Goal: Transaction & Acquisition: Obtain resource

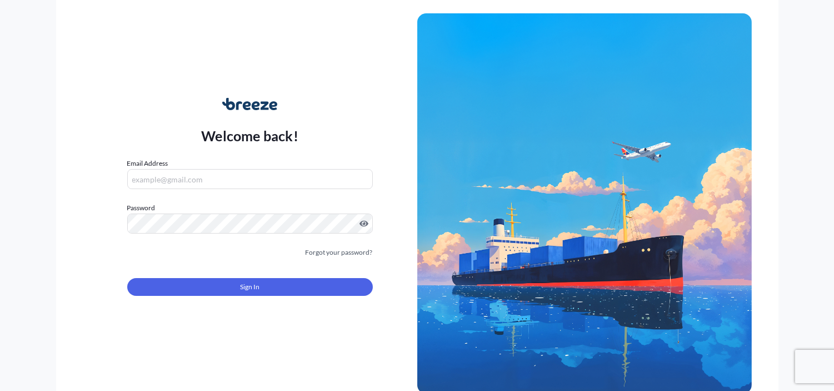
type input "[EMAIL_ADDRESS][DOMAIN_NAME]"
click at [309, 179] on input "[EMAIL_ADDRESS][DOMAIN_NAME]" at bounding box center [250, 179] width 246 height 20
click at [332, 98] on div "Welcome back! Email Address [EMAIL_ADDRESS][DOMAIN_NAME] Password Must include:…" at bounding box center [250, 204] width 335 height 256
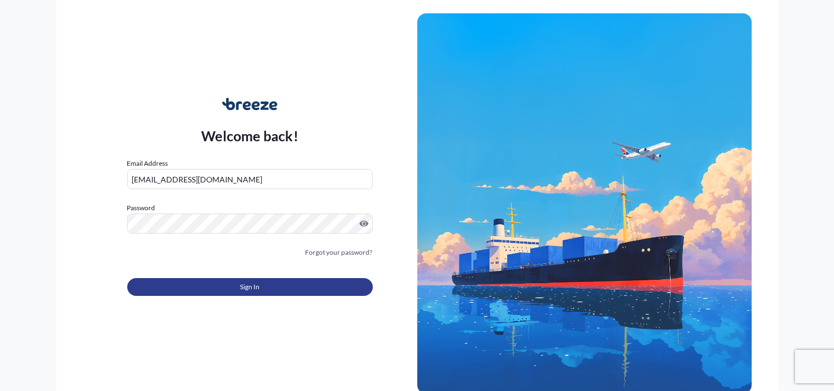
click at [266, 285] on button "Sign In" at bounding box center [250, 287] width 246 height 18
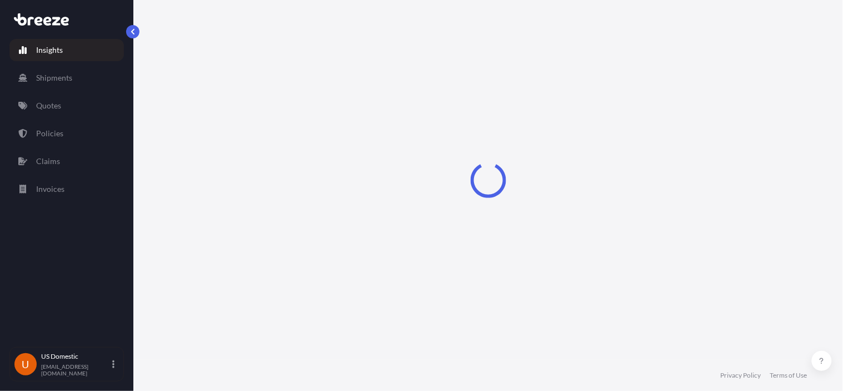
select select "2025"
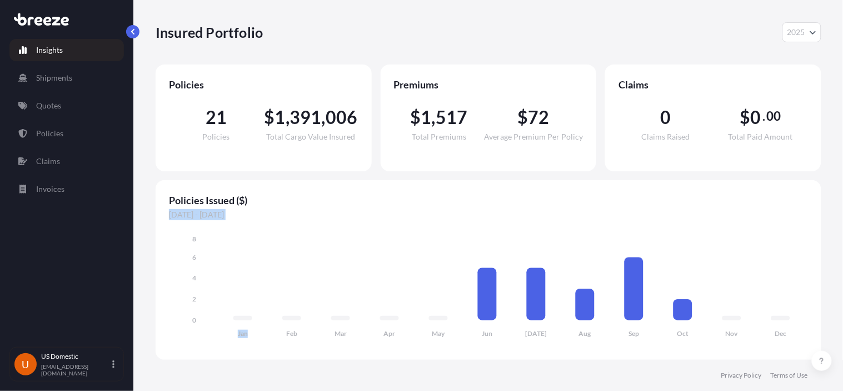
drag, startPoint x: 266, startPoint y: 285, endPoint x: 320, endPoint y: 183, distance: 115.1
click at [323, 181] on div "Policies Issued ($) [DATE] - [DATE] Jan Feb Mar Apr May Jun [DATE] Aug Sep Oct …" at bounding box center [489, 269] width 666 height 179
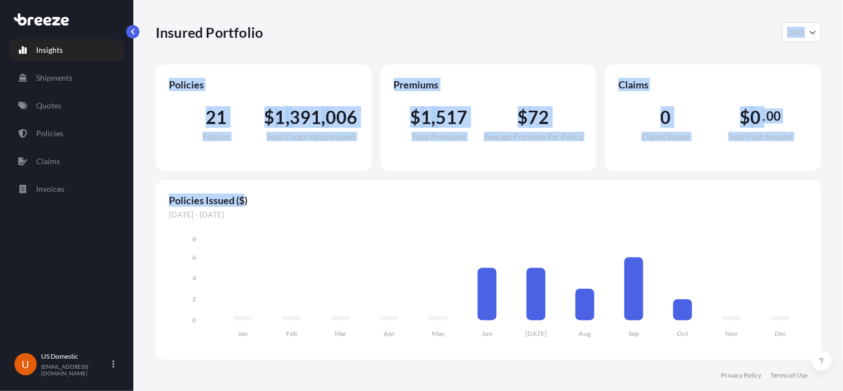
drag, startPoint x: 360, startPoint y: 17, endPoint x: 243, endPoint y: 199, distance: 216.4
click at [243, 201] on div "Insured Portfolio 2025 2025 2024 2023 2022 Policies 21 Policies $ 1 , 391 , 006…" at bounding box center [488, 180] width 710 height 360
click at [358, 37] on div "Insured Portfolio 2025 2025 2024 2023 2022" at bounding box center [489, 32] width 666 height 20
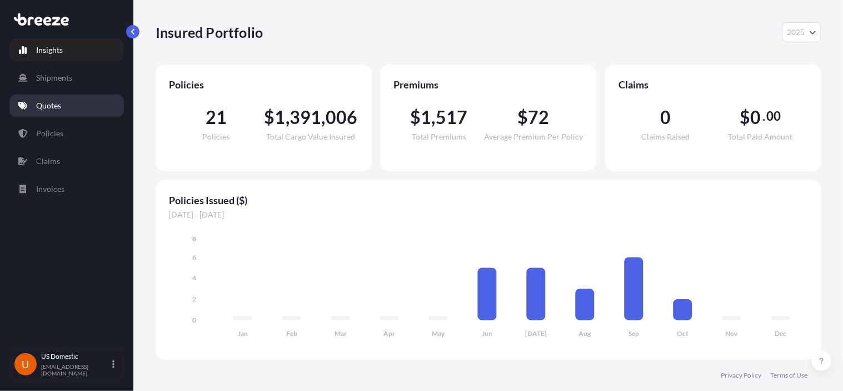
click at [69, 106] on link "Quotes" at bounding box center [66, 105] width 114 height 22
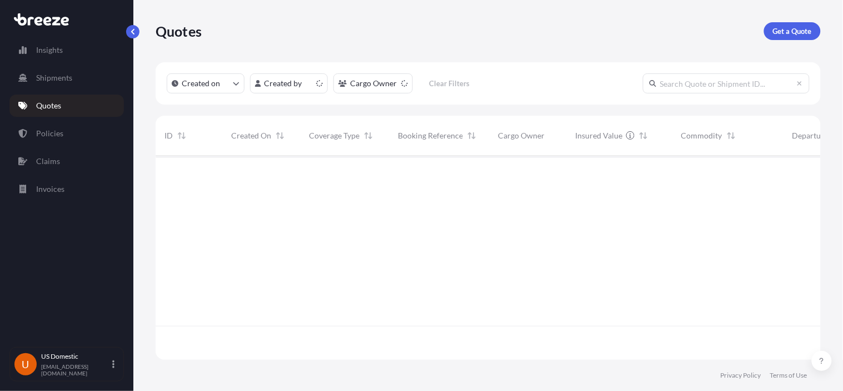
scroll to position [201, 656]
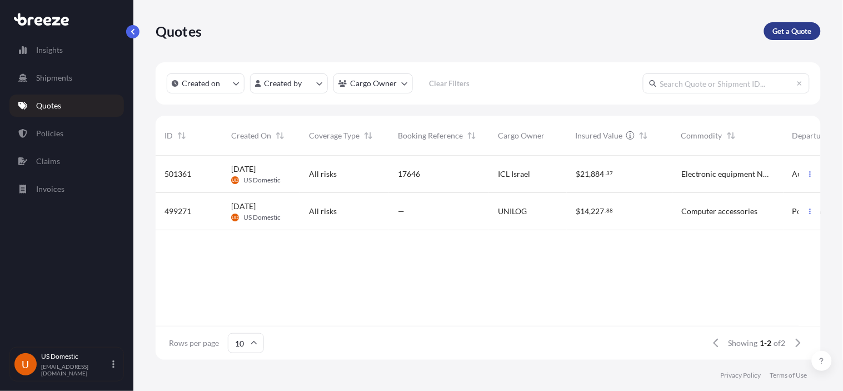
click at [799, 36] on p "Get a Quote" at bounding box center [792, 31] width 39 height 11
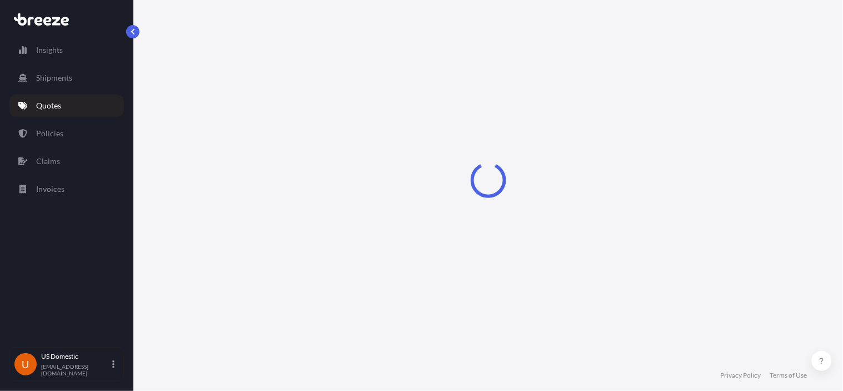
select select "Sea"
select select "1"
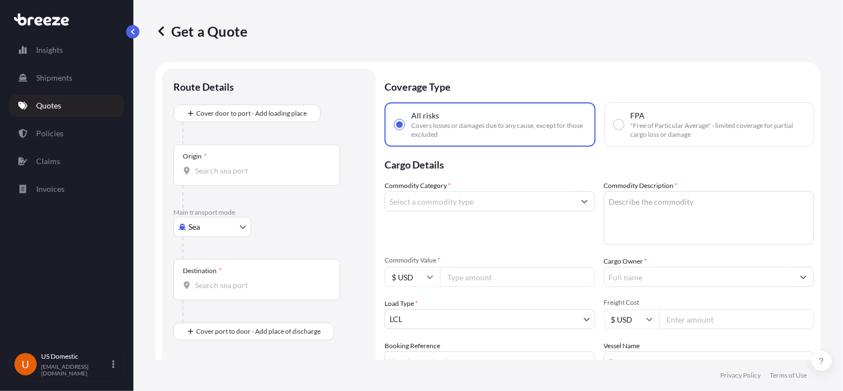
scroll to position [18, 0]
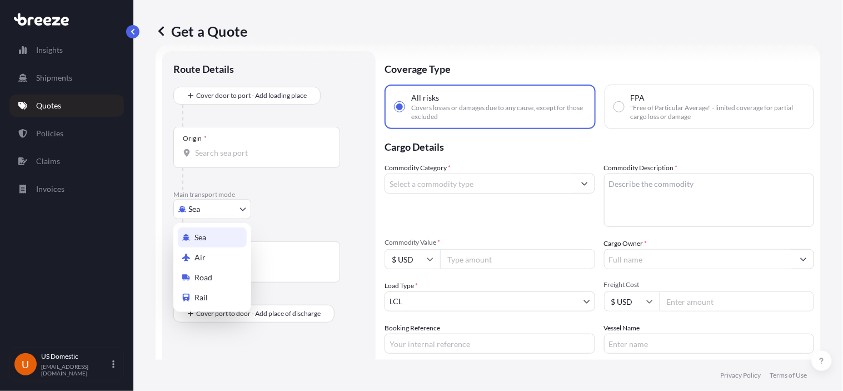
click at [204, 208] on body "Insights Shipments Quotes Policies Claims Invoices U US Domestic [EMAIL_ADDRESS…" at bounding box center [421, 195] width 843 height 391
click at [204, 273] on span "Road" at bounding box center [203, 277] width 18 height 11
select select "Road"
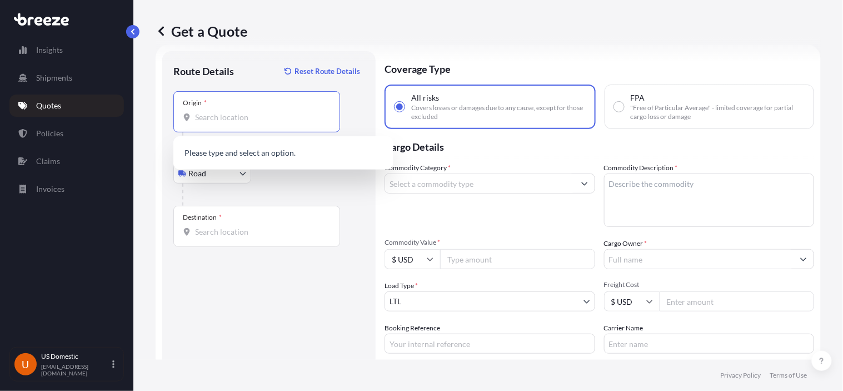
click at [214, 120] on input "Origin *" at bounding box center [260, 117] width 131 height 11
paste input "[STREET_ADDRESS][US_STATE]"
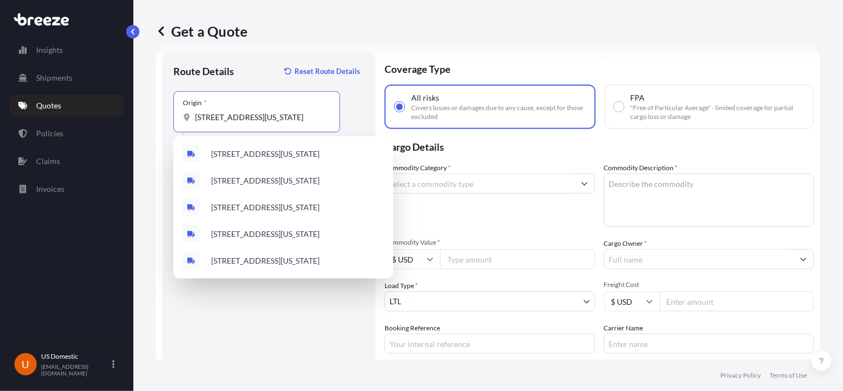
click at [214, 120] on input "[STREET_ADDRESS][US_STATE]" at bounding box center [260, 117] width 131 height 11
click at [256, 153] on span "[STREET_ADDRESS][US_STATE]" at bounding box center [265, 153] width 108 height 11
type input "[STREET_ADDRESS][US_STATE]"
click at [271, 156] on span "[STREET_ADDRESS][US_STATE]" at bounding box center [266, 153] width 110 height 11
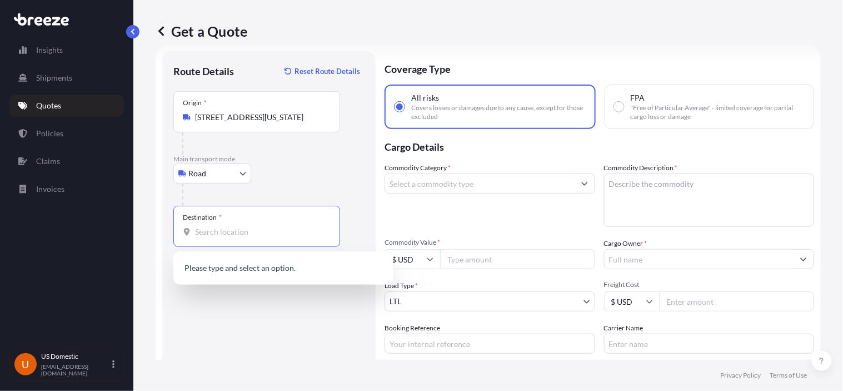
click at [226, 236] on input "Destination *" at bounding box center [260, 231] width 131 height 11
paste input "30 Brickell [STREET_ADDRESS][US_STATE]"
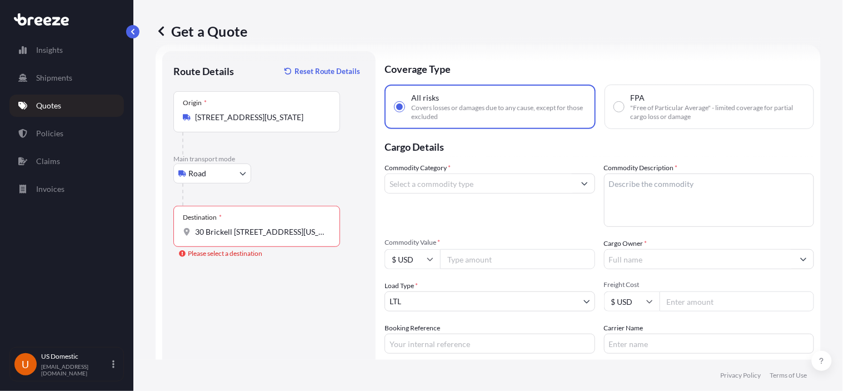
click at [315, 21] on div "Get a Quote" at bounding box center [488, 31] width 665 height 62
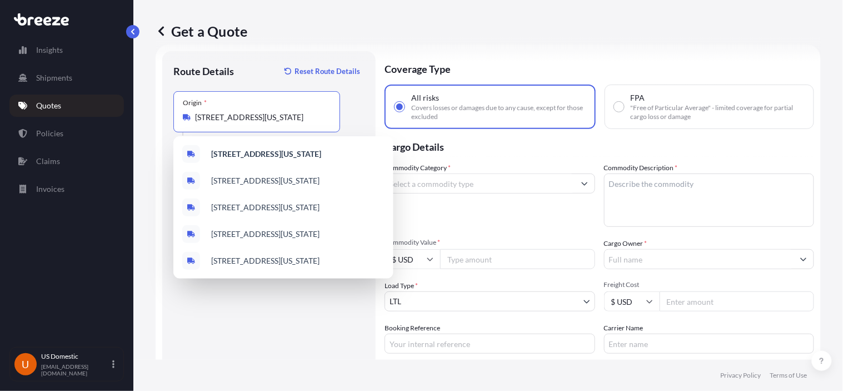
click at [203, 118] on input "[STREET_ADDRESS][US_STATE]" at bounding box center [260, 117] width 131 height 11
click at [282, 47] on div "Get a Quote" at bounding box center [488, 31] width 665 height 62
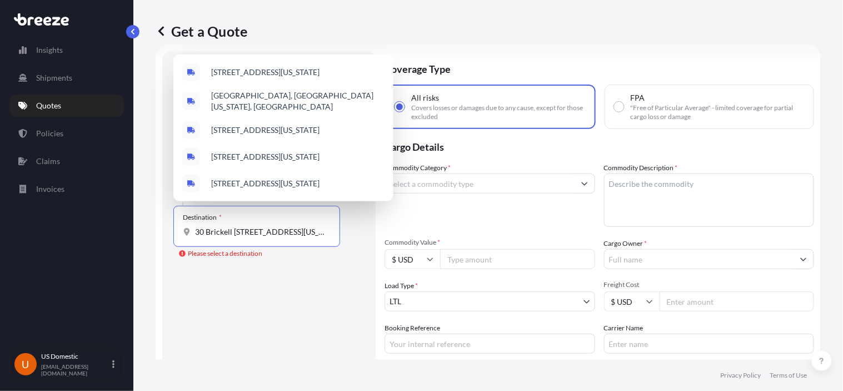
click at [196, 231] on input "30 Brickell [STREET_ADDRESS][US_STATE]" at bounding box center [260, 231] width 131 height 11
drag, startPoint x: 231, startPoint y: 232, endPoint x: 176, endPoint y: 235, distance: 54.6
click at [176, 235] on div "Destination * 30 Brickell [STREET_ADDRESS][US_STATE]" at bounding box center [256, 226] width 167 height 41
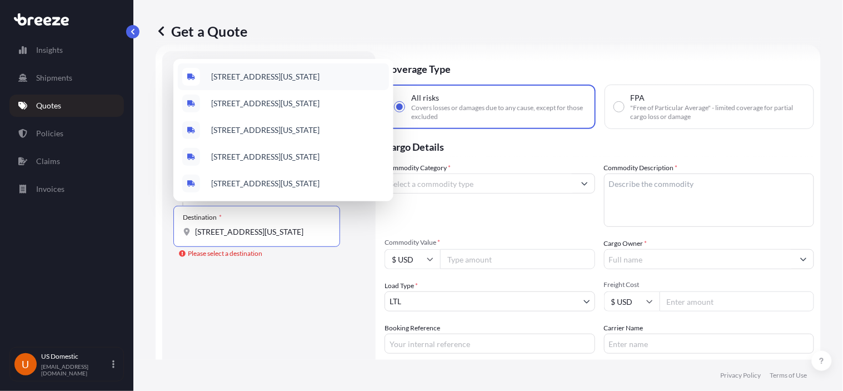
click at [281, 74] on span "[STREET_ADDRESS][US_STATE]" at bounding box center [265, 76] width 108 height 11
type input "[STREET_ADDRESS][US_STATE]"
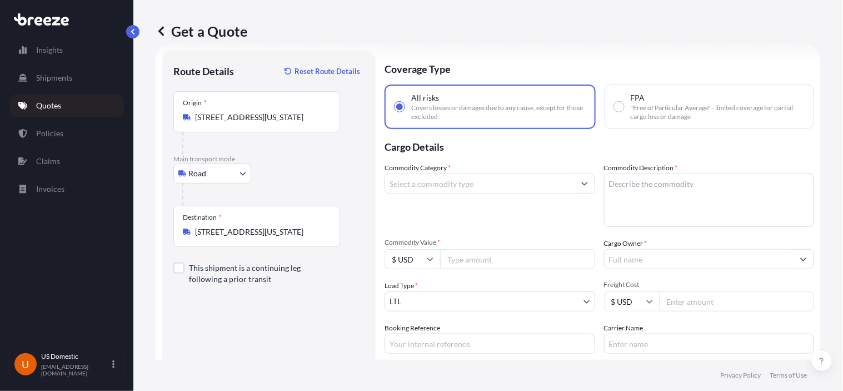
click at [189, 317] on div "Route Details Reset Route Details Place of loading Road Road Rail Origin * [STR…" at bounding box center [268, 250] width 191 height 376
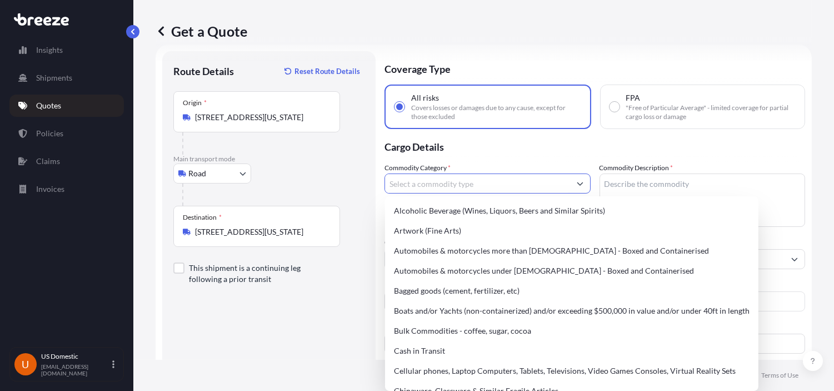
click at [575, 185] on button "Show suggestions" at bounding box center [580, 183] width 20 height 20
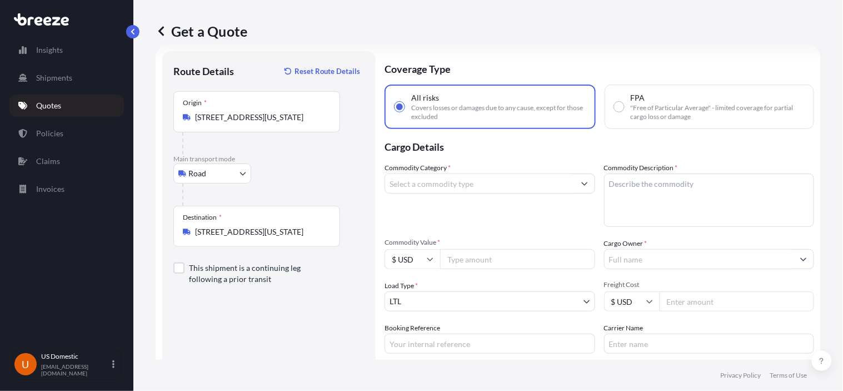
click at [331, 173] on div "Road Sea Air Road Rail" at bounding box center [268, 173] width 191 height 20
click at [655, 192] on textarea "Commodity Description *" at bounding box center [709, 199] width 211 height 53
paste textarea "Marble bundles"
type textarea "Marble bundles"
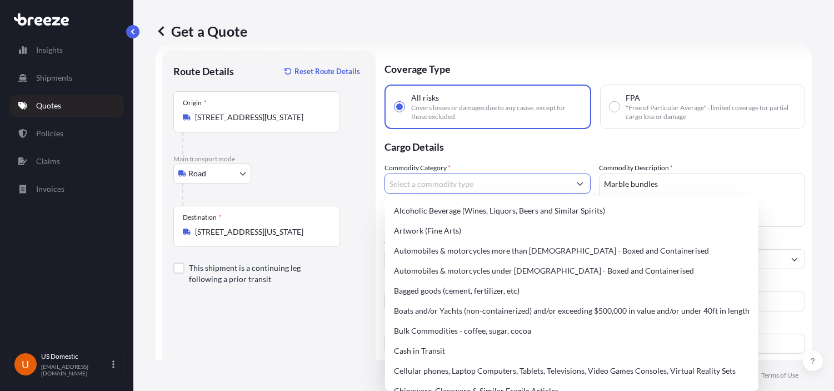
click at [432, 187] on input "Commodity Category *" at bounding box center [477, 183] width 185 height 20
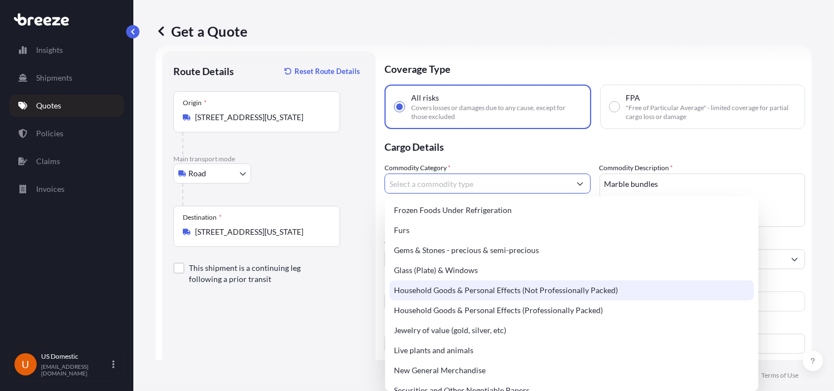
scroll to position [342, 0]
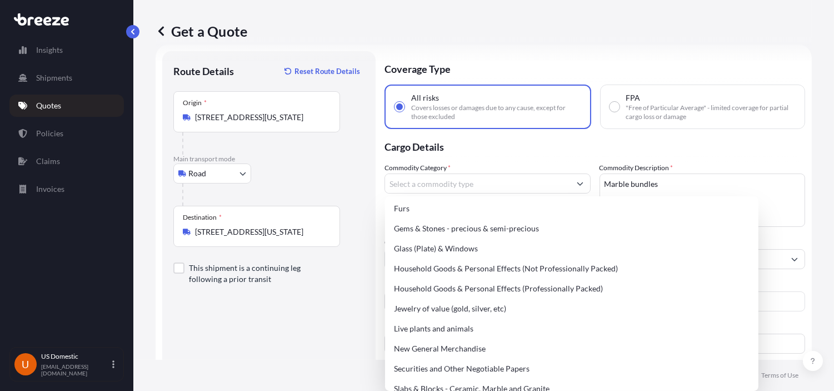
click at [325, 312] on div "Route Details Reset Route Details Place of loading Road Road Rail Origin * [STR…" at bounding box center [268, 250] width 191 height 376
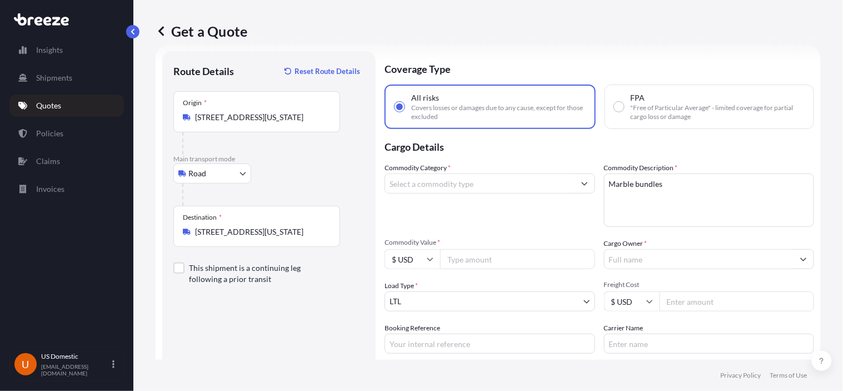
click at [491, 256] on input "Commodity Value *" at bounding box center [517, 259] width 155 height 20
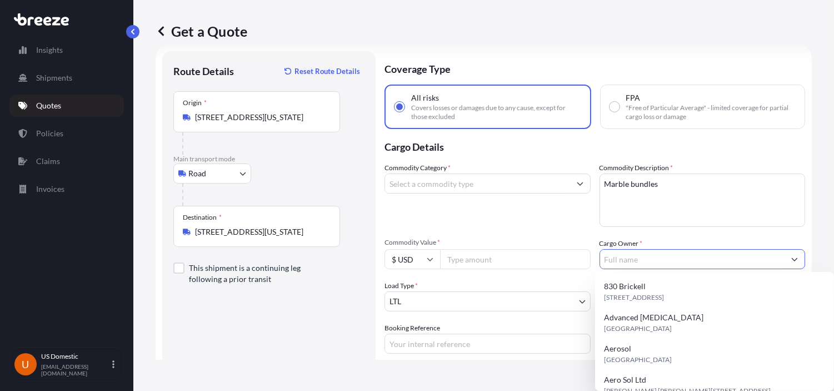
click at [651, 262] on input "Cargo Owner *" at bounding box center [692, 259] width 185 height 20
click at [550, 232] on div "Commodity Category * Commodity Description * Marble bundles Commodity Value * $…" at bounding box center [595, 257] width 421 height 191
click at [637, 260] on input "Cargo Owner *" at bounding box center [692, 259] width 185 height 20
click at [534, 217] on div "Commodity Category *" at bounding box center [488, 194] width 206 height 64
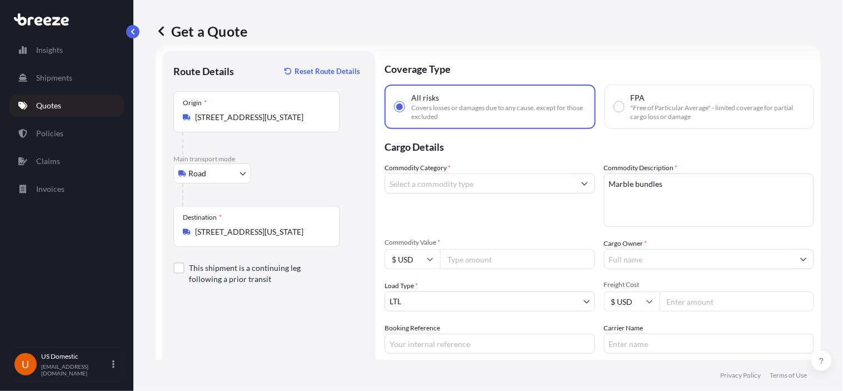
click at [464, 302] on body "15 options available. Insights Shipments Quotes Policies Claims Invoices U US D…" at bounding box center [421, 195] width 843 height 391
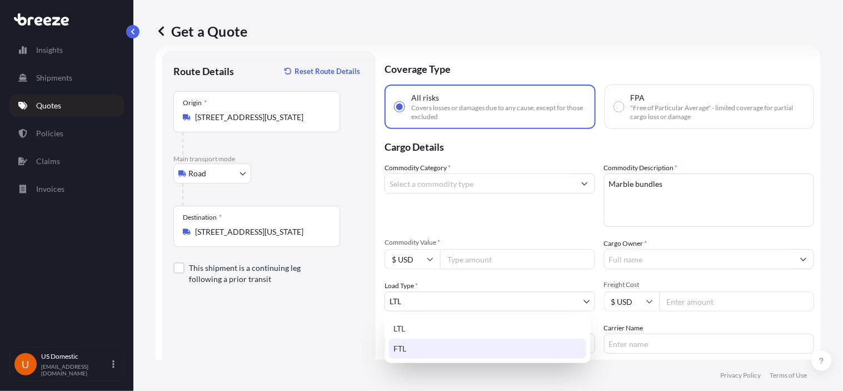
click at [423, 347] on div "FTL" at bounding box center [487, 348] width 197 height 20
select select "2"
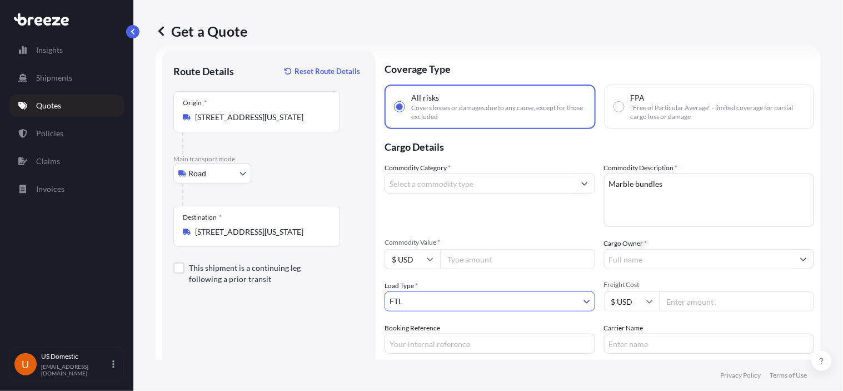
click at [463, 213] on div "Commodity Category *" at bounding box center [490, 194] width 211 height 64
click at [524, 263] on input "Commodity Value *" at bounding box center [517, 259] width 155 height 20
paste input "12000"
type input "12000"
click at [503, 221] on div "Commodity Category *" at bounding box center [490, 194] width 211 height 64
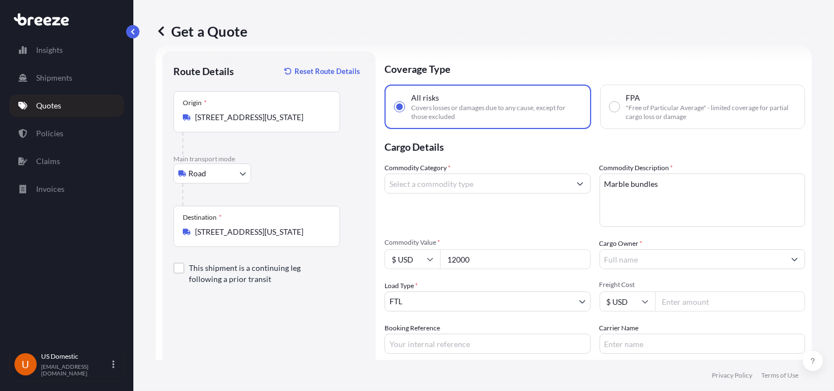
click at [523, 184] on input "Commodity Category *" at bounding box center [477, 183] width 185 height 20
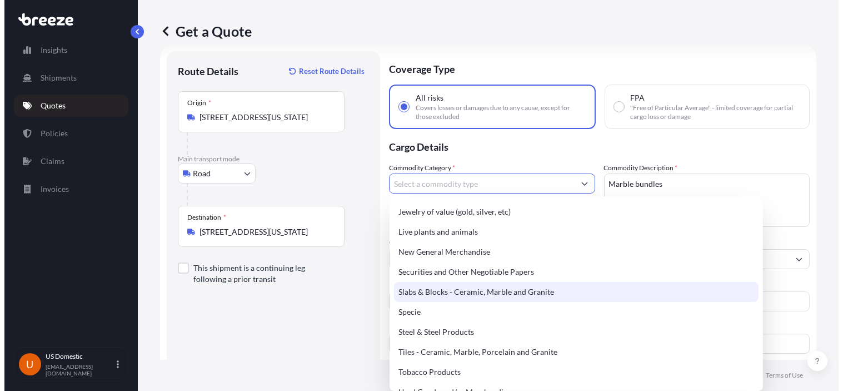
scroll to position [440, 0]
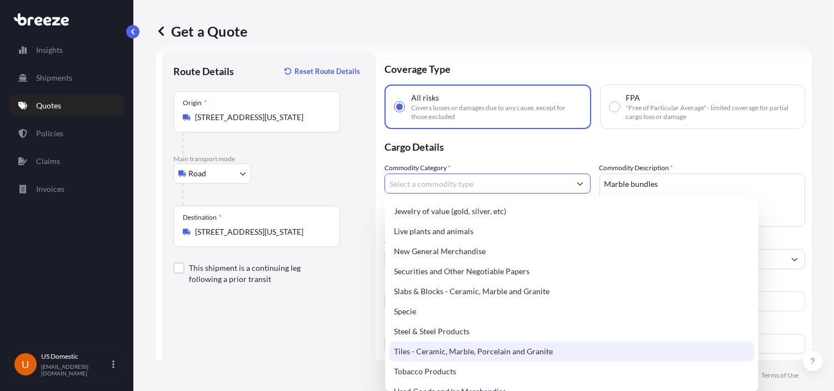
click at [470, 352] on div "Tiles - Ceramic, Marble, Porcelain and Granite" at bounding box center [572, 351] width 365 height 20
type input "Tiles - Ceramic, Marble, Porcelain and Granite"
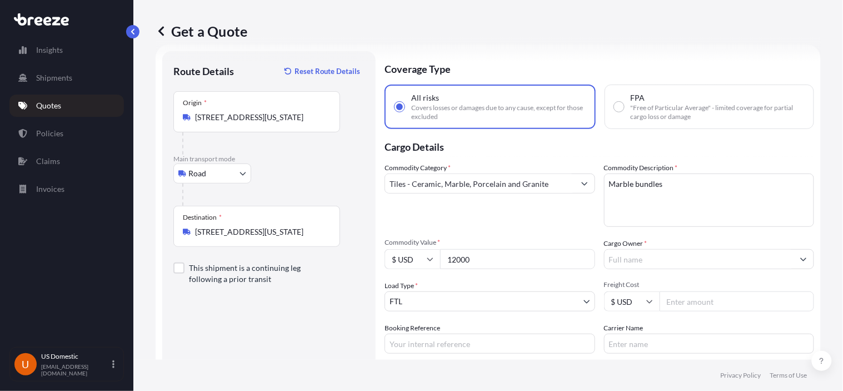
click at [487, 219] on div "Commodity Category * Tiles - Ceramic, Marble, Porcelain and Granite" at bounding box center [490, 194] width 211 height 64
click at [431, 347] on div "Coverage Type All risks Covers losses or damages due to any cause, except for t…" at bounding box center [600, 250] width 430 height 398
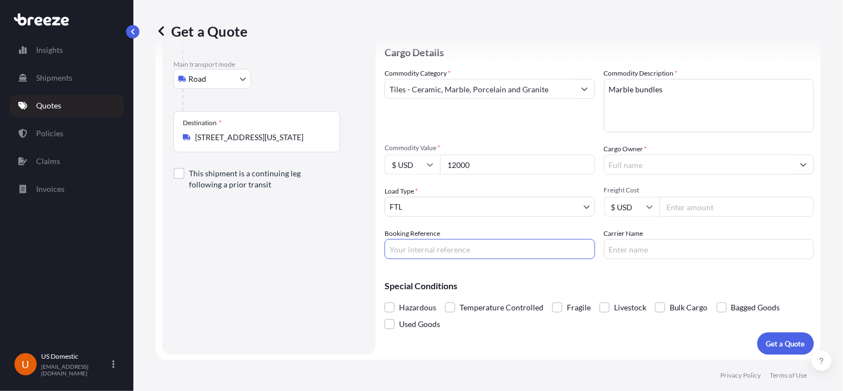
click at [418, 247] on input "Booking Reference" at bounding box center [490, 249] width 211 height 20
paste input "DO11125"
type input "DO11125"
click at [653, 249] on input "Carrier Name" at bounding box center [709, 249] width 211 height 20
type input "D"
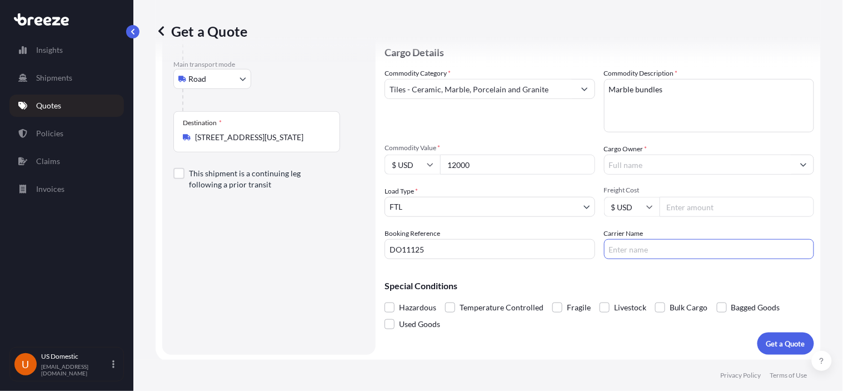
click at [691, 208] on input "Freight Cost" at bounding box center [737, 207] width 155 height 20
type input "1600"
click at [795, 162] on button "Show suggestions" at bounding box center [804, 164] width 20 height 20
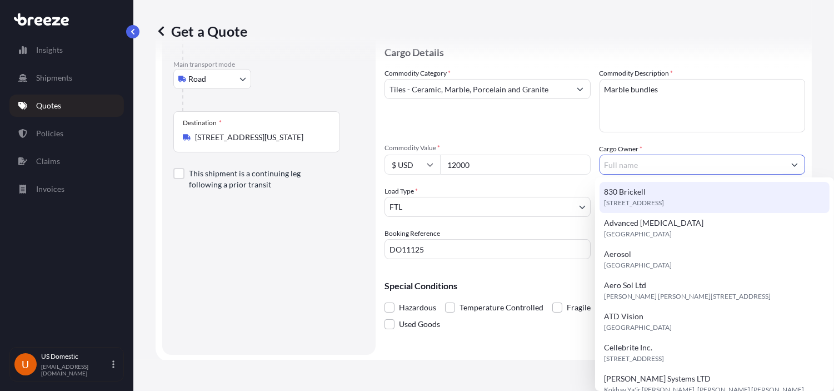
click at [736, 186] on div "830 Brickell [STREET_ADDRESS]" at bounding box center [715, 197] width 230 height 31
type input "830 Brickell"
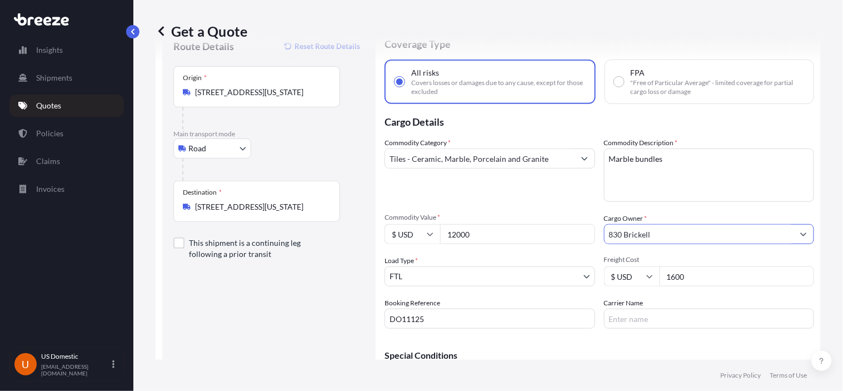
scroll to position [62, 0]
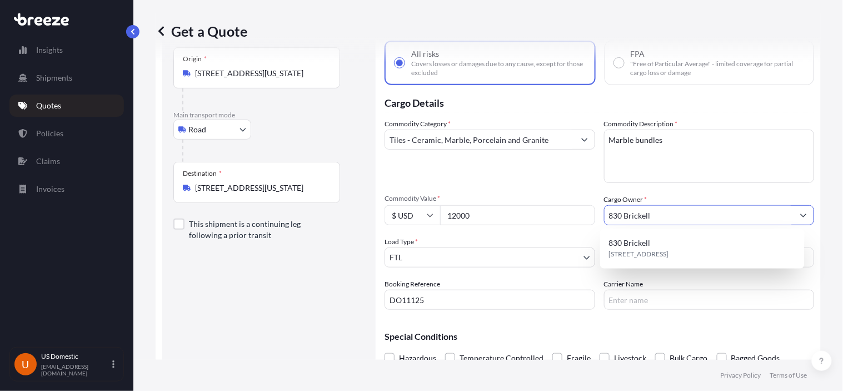
click at [231, 285] on div "Route Details Reset Route Details Place of loading Road Road Rail Origin * [STR…" at bounding box center [268, 206] width 191 height 376
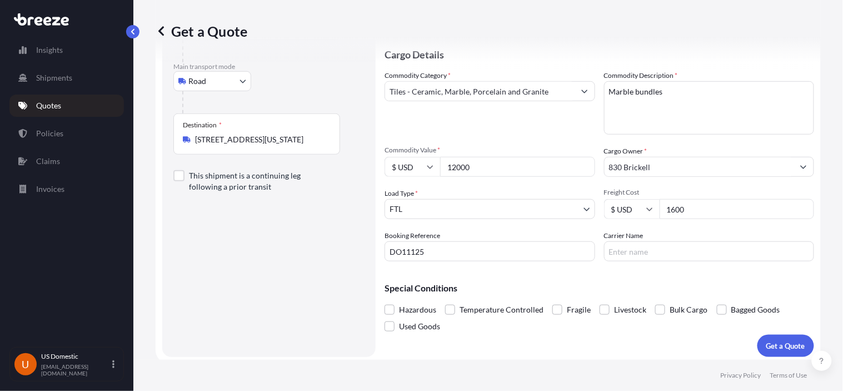
scroll to position [112, 0]
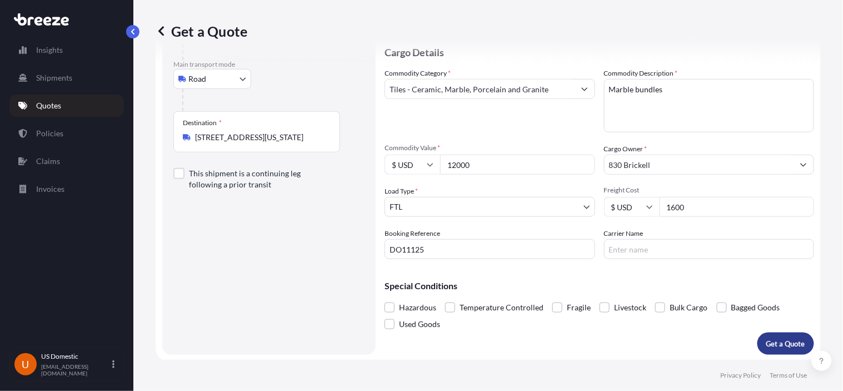
click at [775, 346] on p "Get a Quote" at bounding box center [785, 343] width 39 height 11
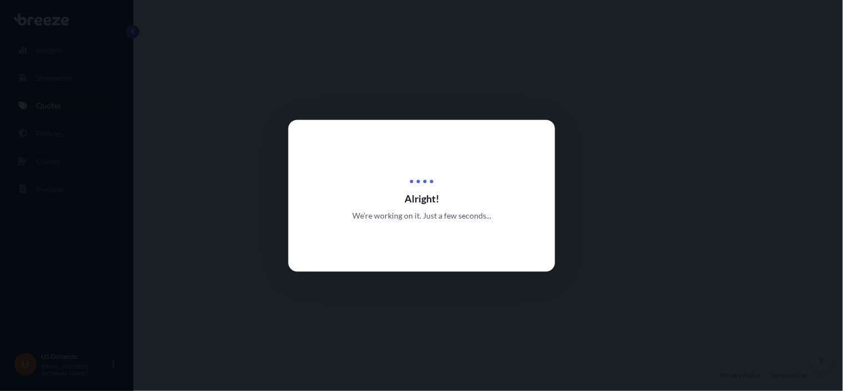
select select "Road"
select select "2"
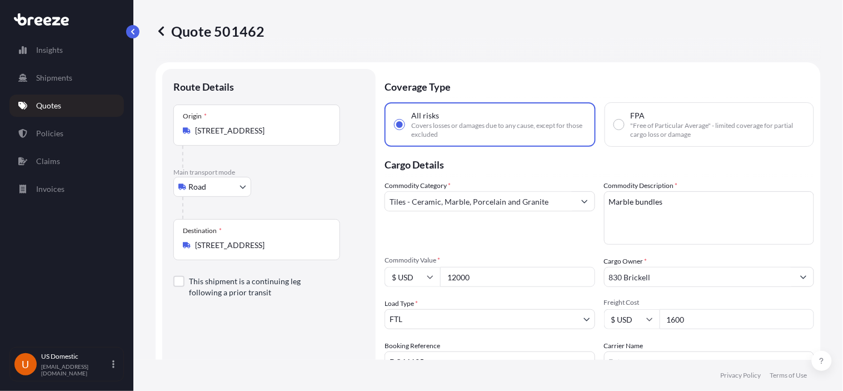
radio input "false"
radio input "true"
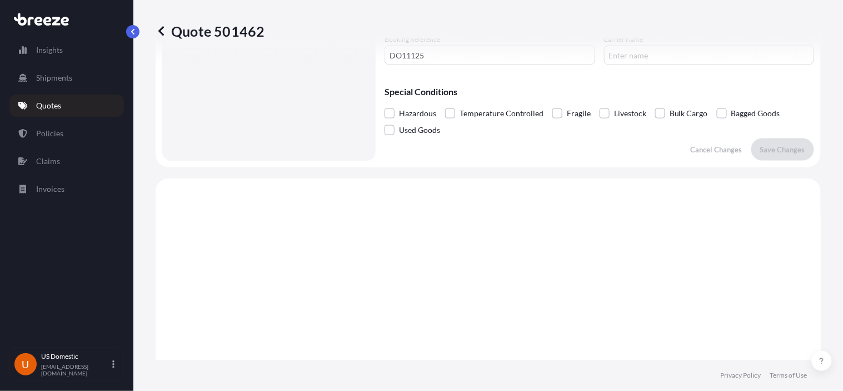
scroll to position [42, 0]
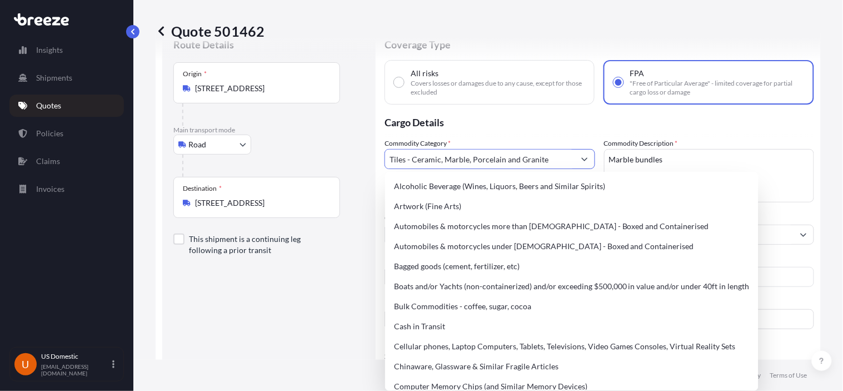
click at [581, 158] on icon "Show suggestions" at bounding box center [584, 159] width 6 height 3
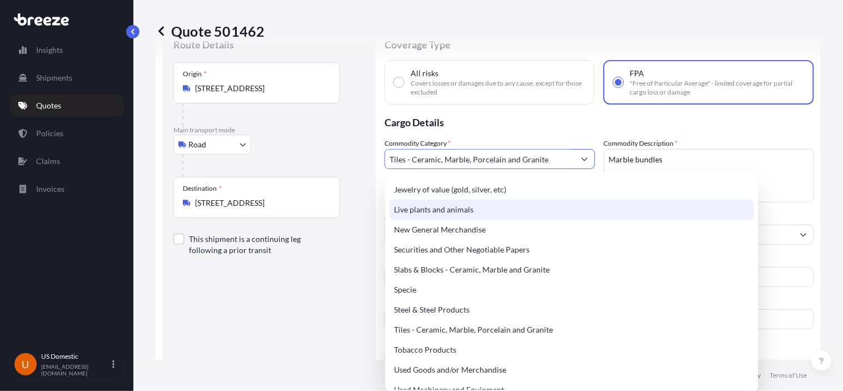
scroll to position [466, 0]
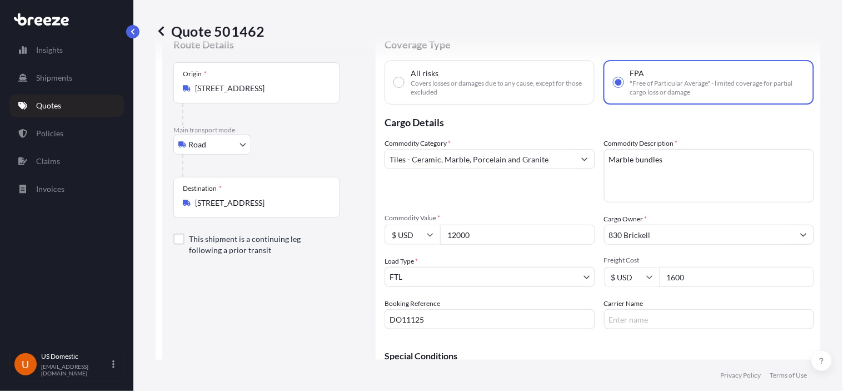
click at [542, 116] on p "Cargo Details" at bounding box center [600, 120] width 430 height 33
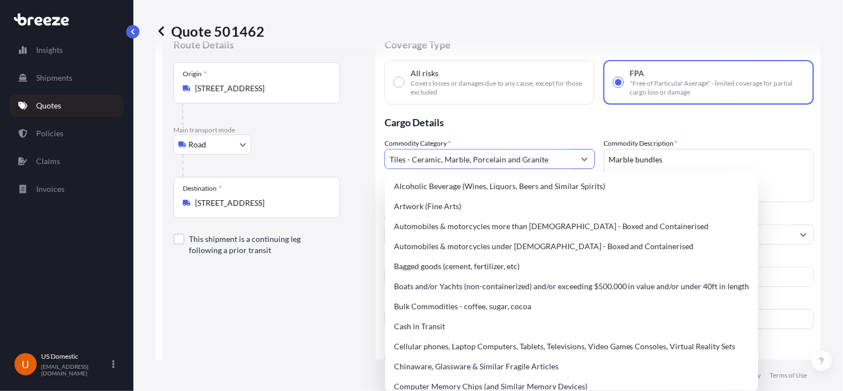
click at [540, 157] on input "Tiles - Ceramic, Marble, Porcelain and Granite" at bounding box center [479, 159] width 189 height 20
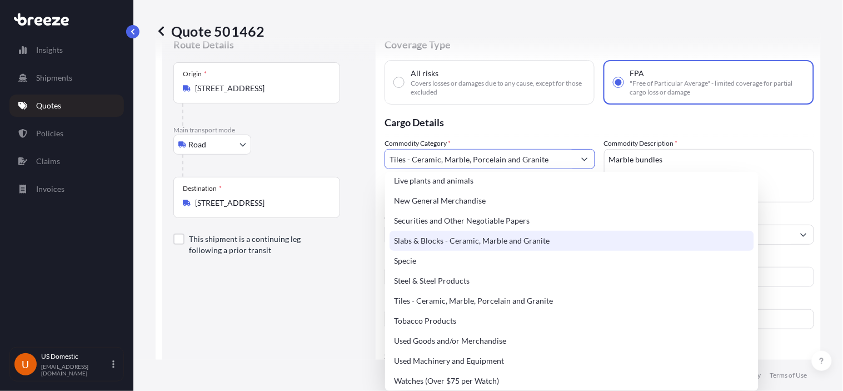
click at [474, 237] on div "Slabs & Blocks - Ceramic, Marble and Granite" at bounding box center [572, 241] width 365 height 20
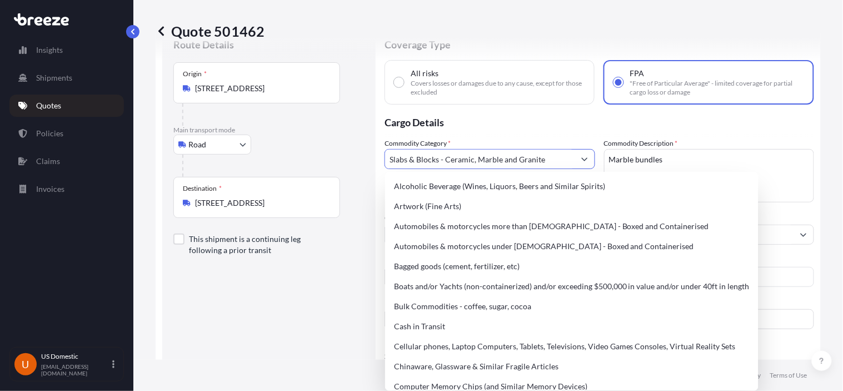
click at [583, 154] on button "Show suggestions" at bounding box center [585, 159] width 20 height 20
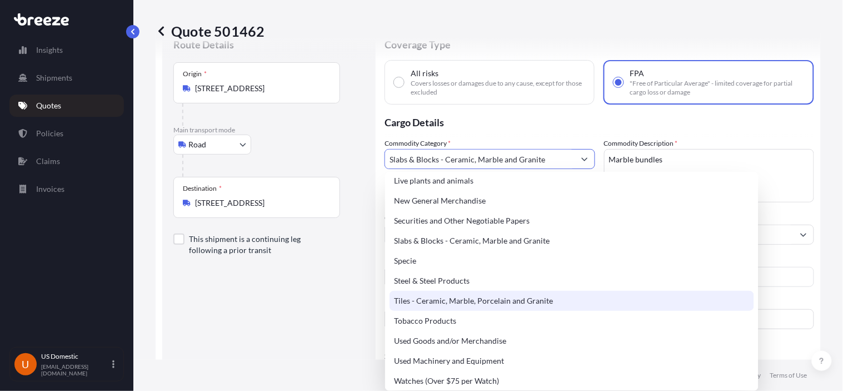
click at [470, 297] on div "Tiles - Ceramic, Marble, Porcelain and Granite" at bounding box center [572, 301] width 365 height 20
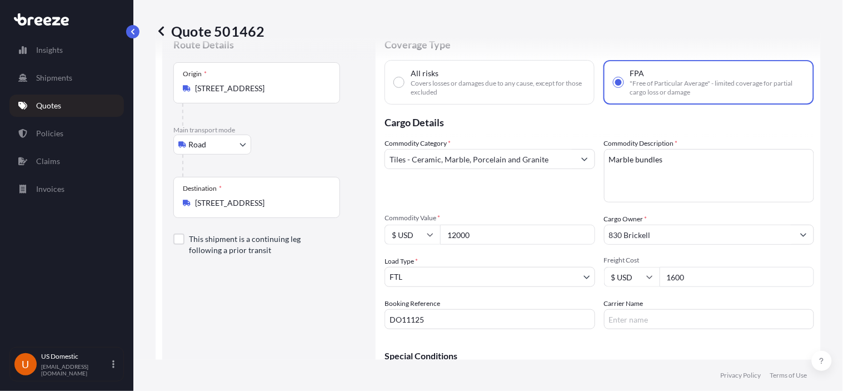
click at [486, 193] on div "Commodity Category * Tiles - Ceramic, Marble, Porcelain and Granite" at bounding box center [490, 170] width 211 height 64
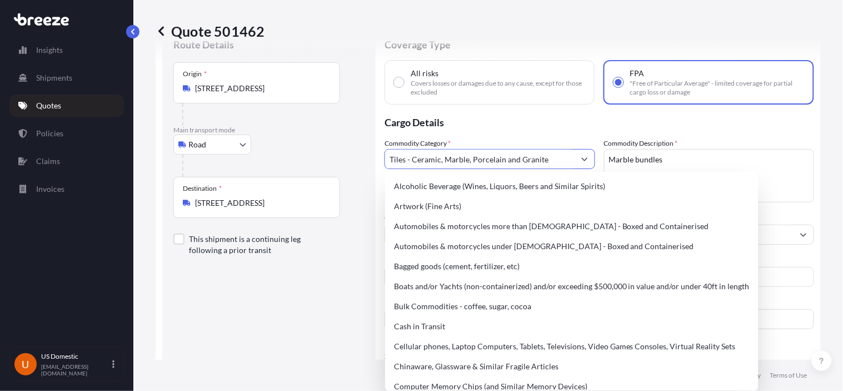
click at [542, 153] on input "Tiles - Ceramic, Marble, Porcelain and Granite" at bounding box center [479, 159] width 189 height 20
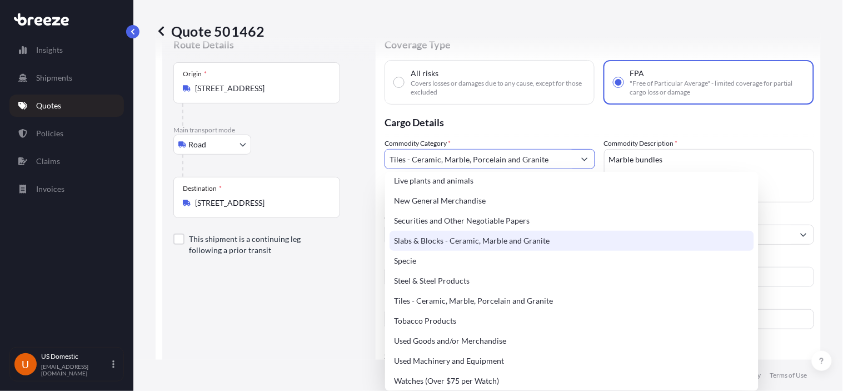
click at [457, 237] on div "Slabs & Blocks - Ceramic, Marble and Granite" at bounding box center [572, 241] width 365 height 20
type input "Slabs & Blocks - Ceramic, Marble and Granite"
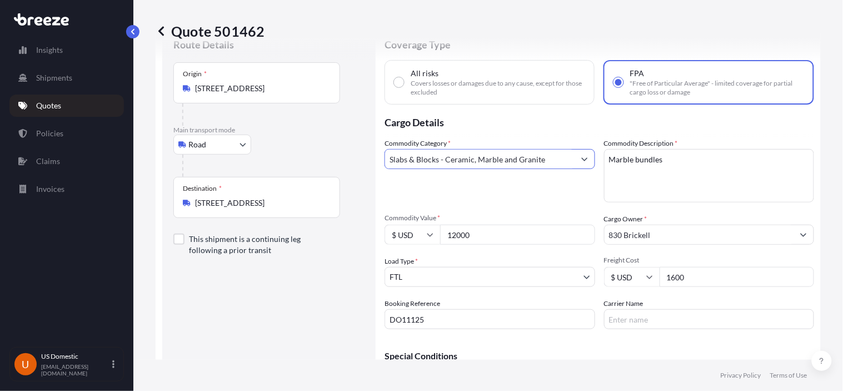
click at [508, 204] on div "Commodity Category * Slabs & Blocks - Ceramic, Marble and Granite Commodity Des…" at bounding box center [600, 233] width 430 height 191
click at [581, 157] on icon "Show suggestions" at bounding box center [584, 159] width 7 height 7
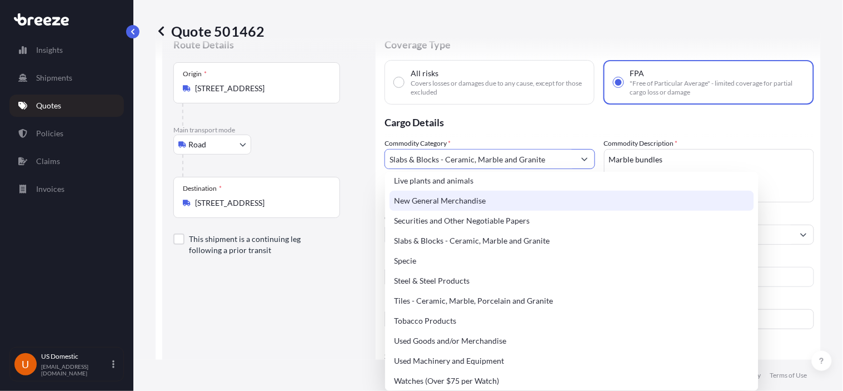
click at [402, 78] on input "All risks Covers losses or damages due to any cause, except for those excluded" at bounding box center [399, 82] width 10 height 10
radio input "true"
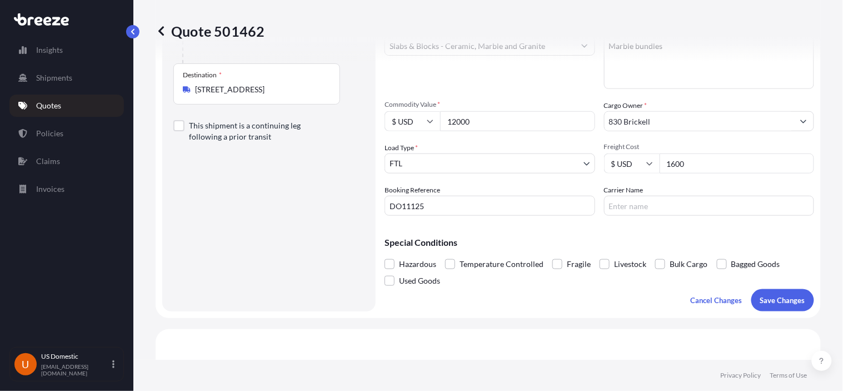
scroll to position [185, 0]
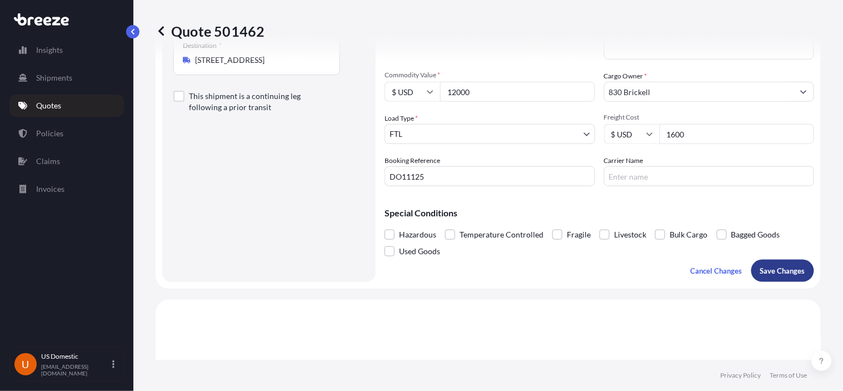
click at [795, 275] on button "Save Changes" at bounding box center [782, 271] width 63 height 22
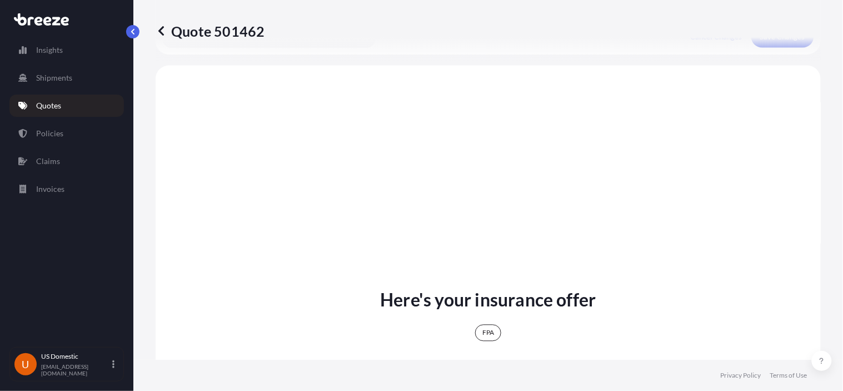
scroll to position [428, 0]
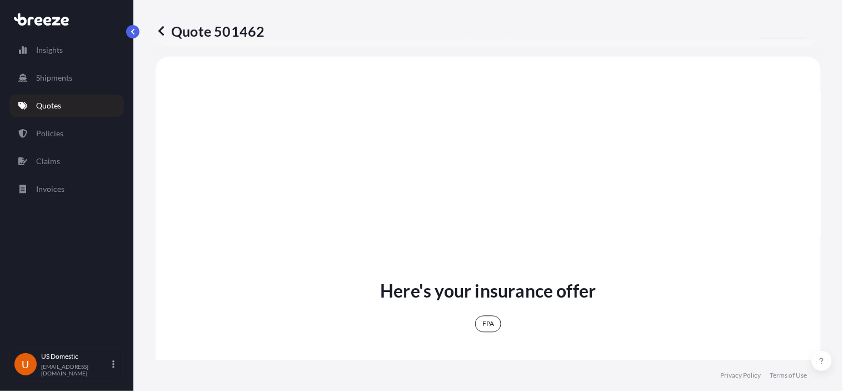
select select "Road"
select select "2"
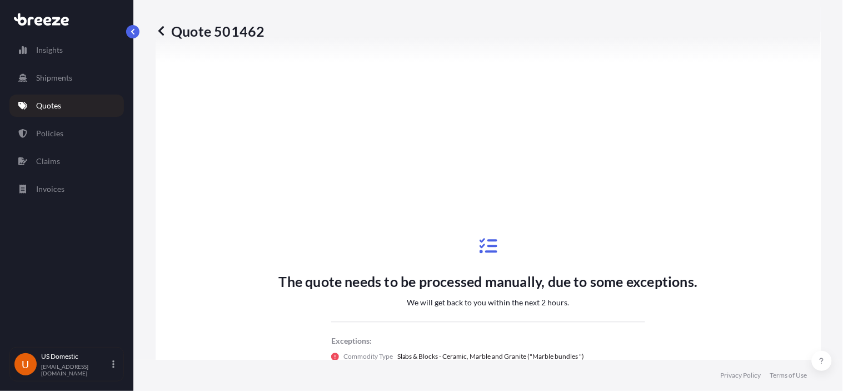
scroll to position [675, 0]
